Goal: Information Seeking & Learning: Check status

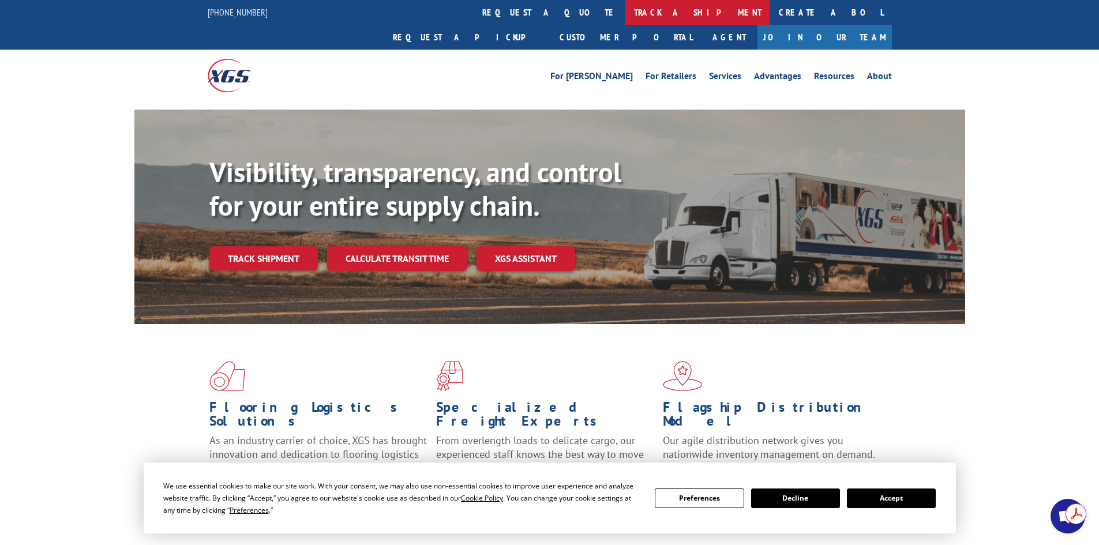
click at [625, 21] on link "track a shipment" at bounding box center [697, 12] width 145 height 25
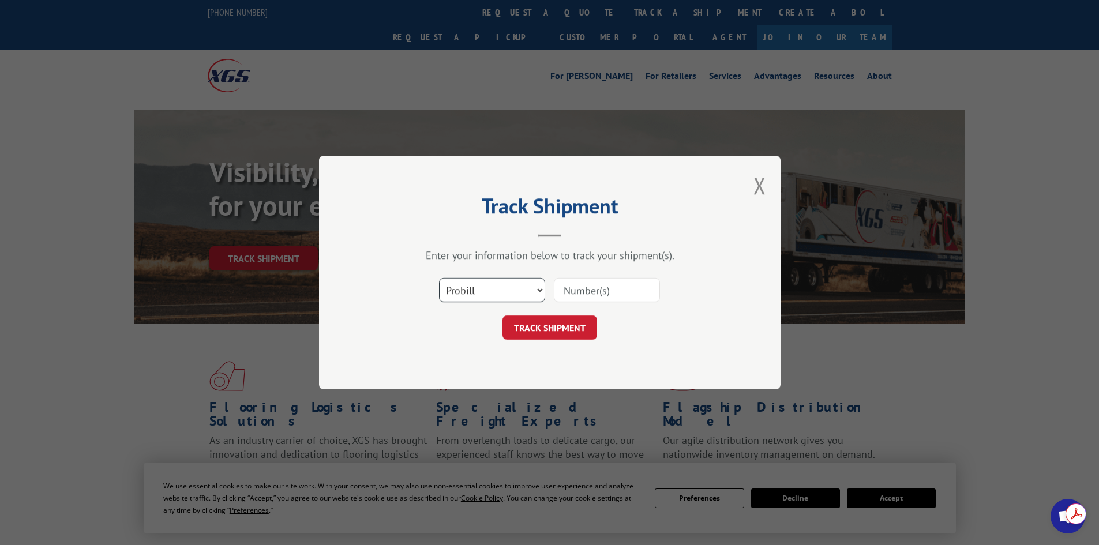
click at [505, 288] on select "Select category... Probill BOL PO" at bounding box center [492, 290] width 106 height 24
select select "po"
click at [439, 278] on select "Select category... Probill BOL PO" at bounding box center [492, 290] width 106 height 24
click at [572, 295] on input at bounding box center [607, 290] width 106 height 24
paste input "32508042"
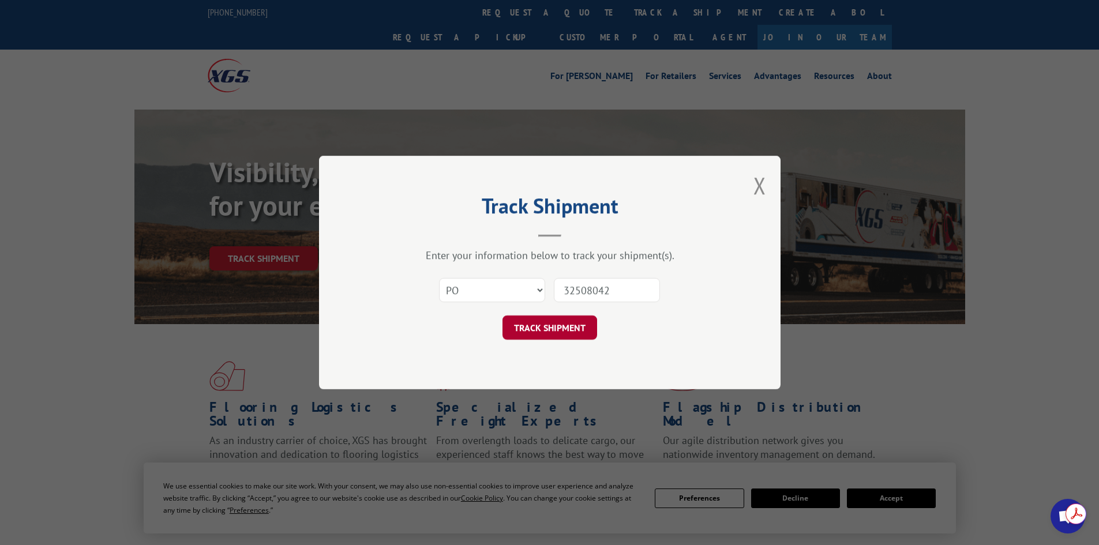
type input "32508042"
click at [557, 325] on button "TRACK SHIPMENT" at bounding box center [549, 328] width 95 height 24
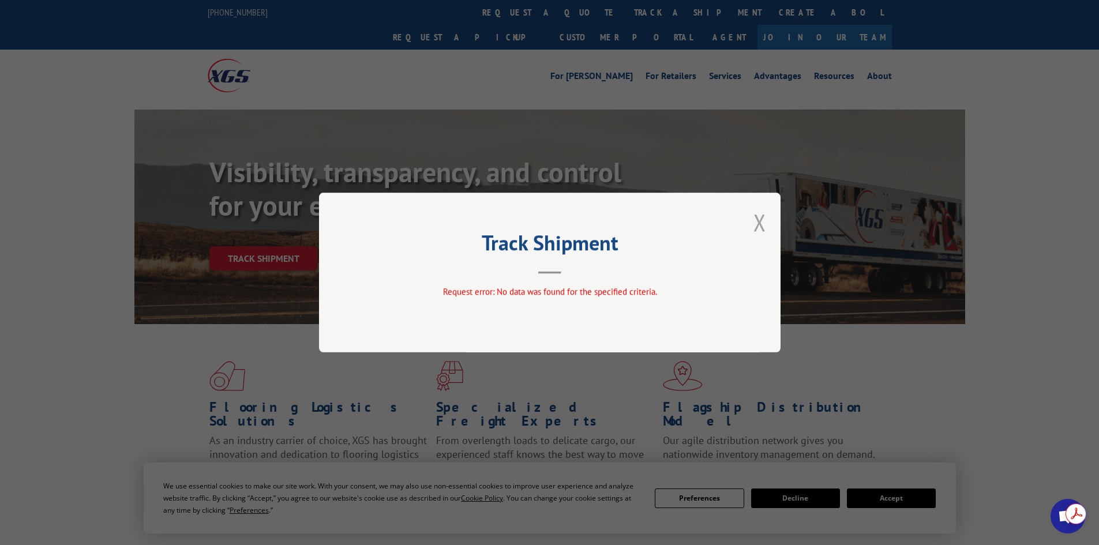
click at [753, 221] on div "Track Shipment Request error: No data was found for the specified criteria." at bounding box center [549, 273] width 461 height 160
click at [762, 222] on button "Close modal" at bounding box center [759, 222] width 13 height 31
